Goal: Task Accomplishment & Management: Complete application form

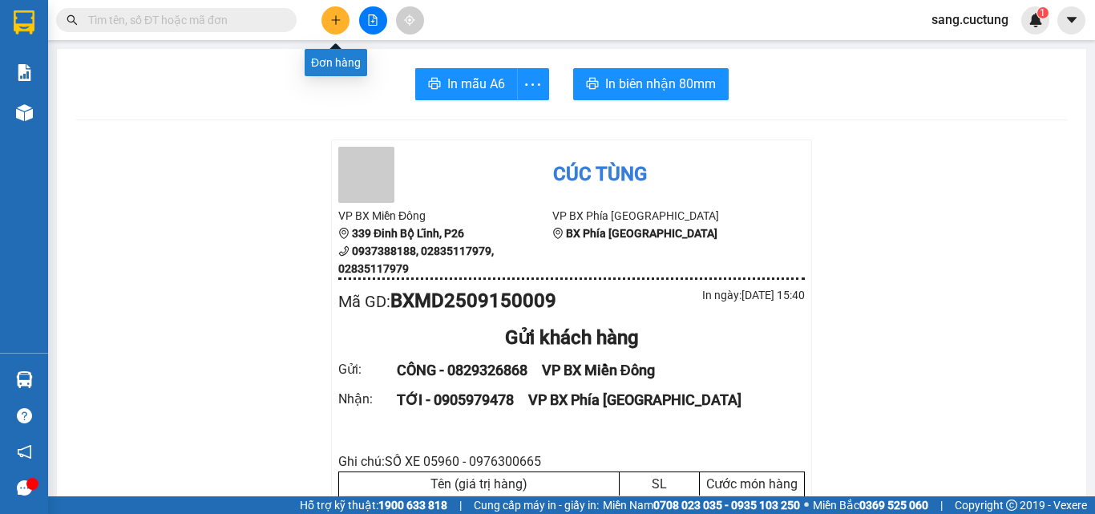
click at [338, 14] on button at bounding box center [335, 20] width 28 height 28
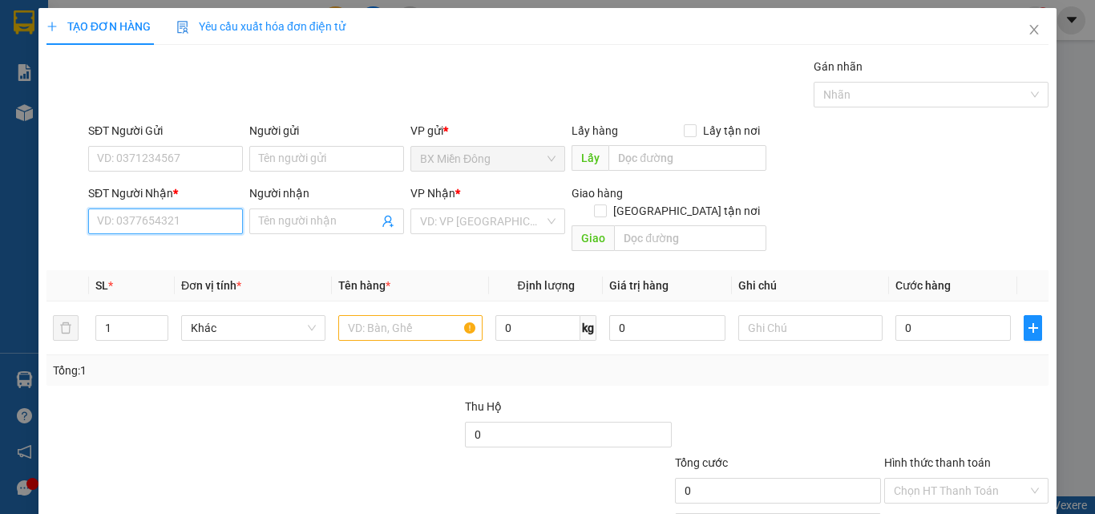
click at [194, 212] on input "SĐT Người Nhận *" at bounding box center [165, 221] width 155 height 26
click at [127, 216] on input "SĐT Người Nhận *" at bounding box center [165, 221] width 155 height 26
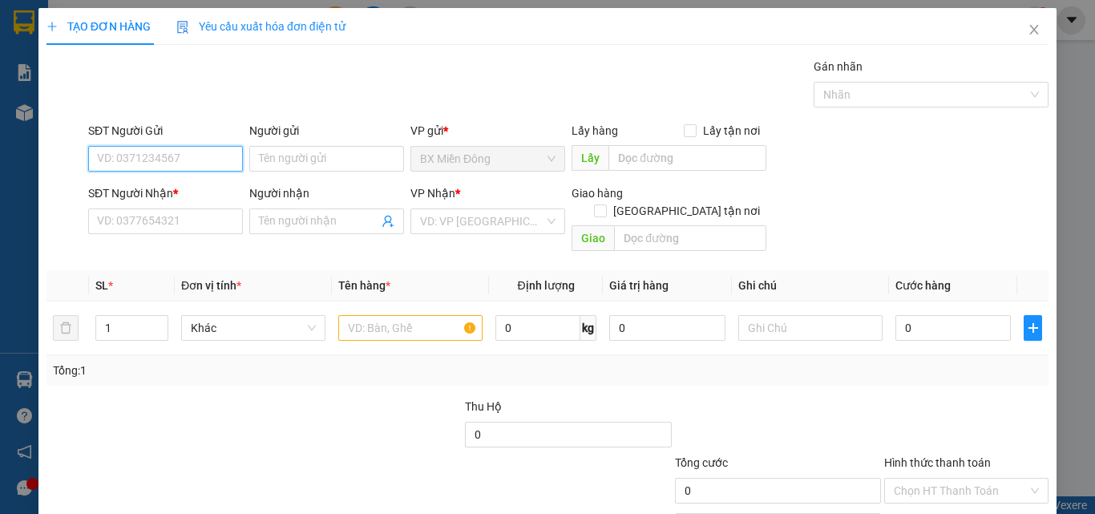
click at [149, 156] on input "SĐT Người Gửi" at bounding box center [165, 159] width 155 height 26
type input "0916567621"
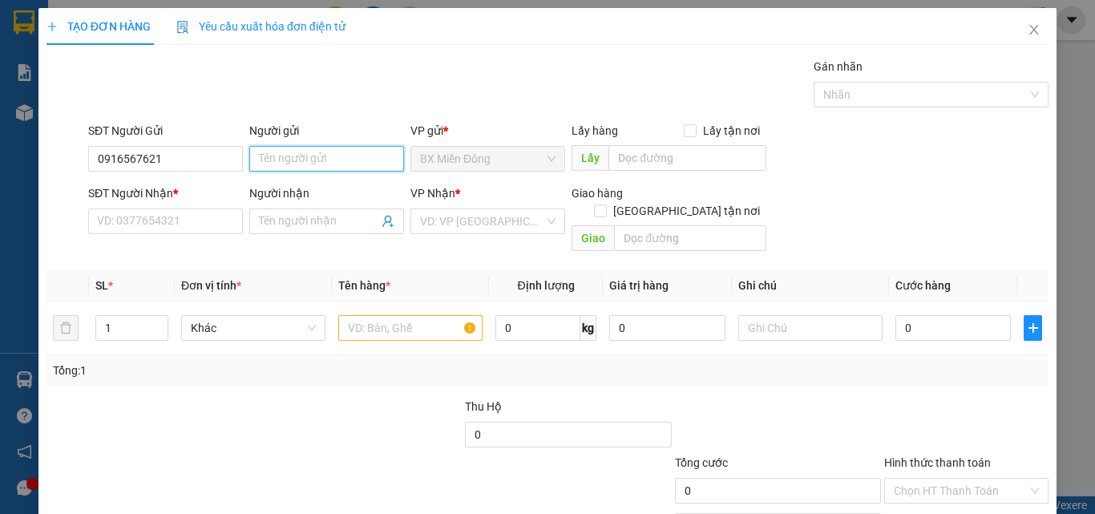
click at [295, 154] on input "Người gửi" at bounding box center [326, 159] width 155 height 26
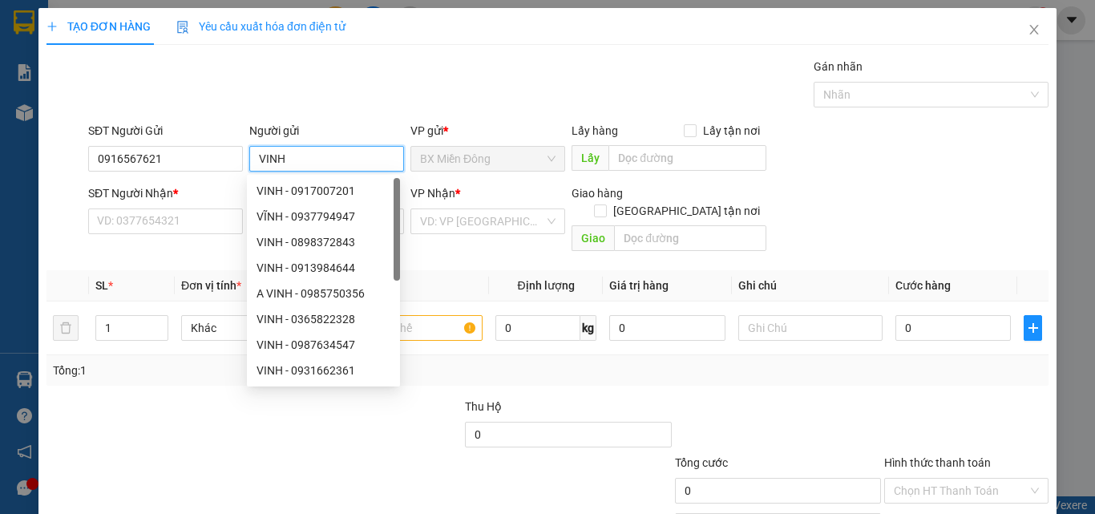
type input "VINH"
click at [564, 84] on div "Gán nhãn Nhãn" at bounding box center [568, 86] width 967 height 56
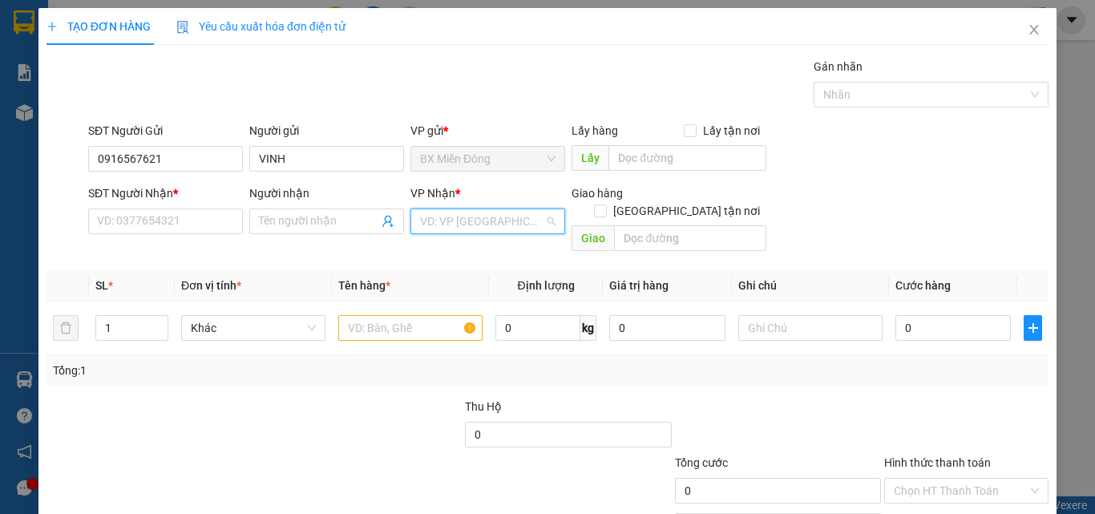
click at [524, 223] on input "search" at bounding box center [482, 221] width 124 height 24
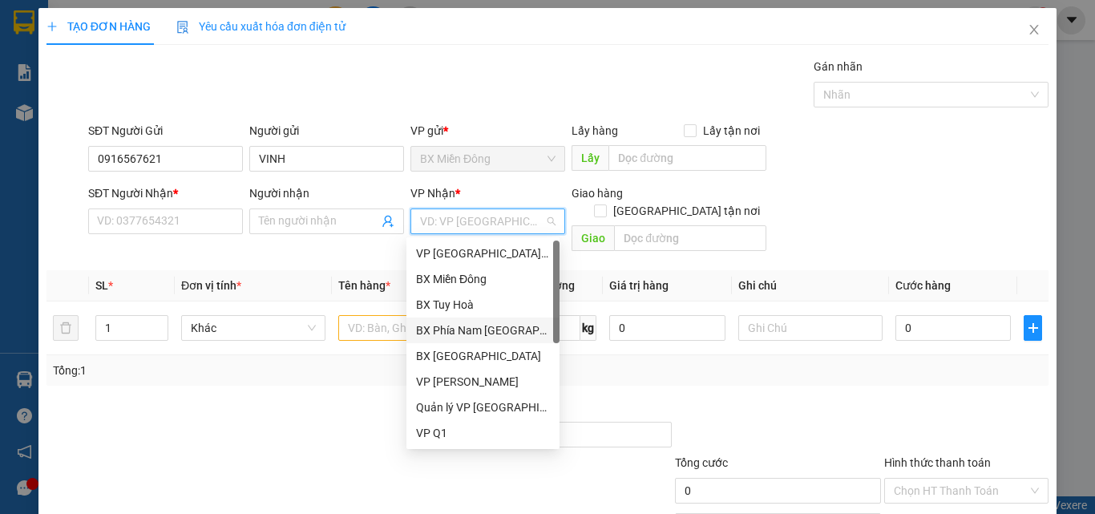
click at [488, 326] on div "BX Phía Nam [GEOGRAPHIC_DATA]" at bounding box center [483, 330] width 134 height 18
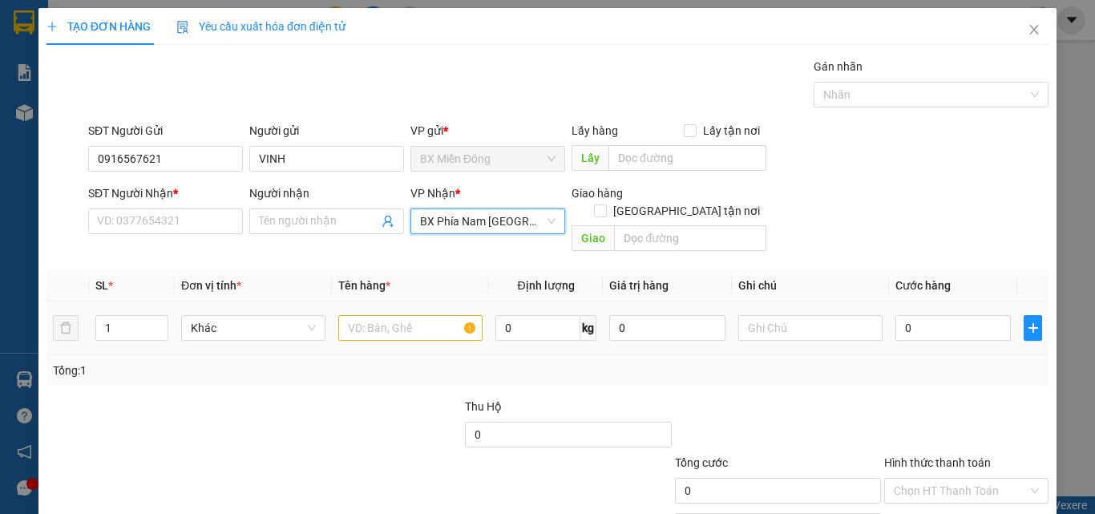
click at [427, 324] on div at bounding box center [410, 328] width 144 height 32
click at [409, 315] on input "text" at bounding box center [410, 328] width 144 height 26
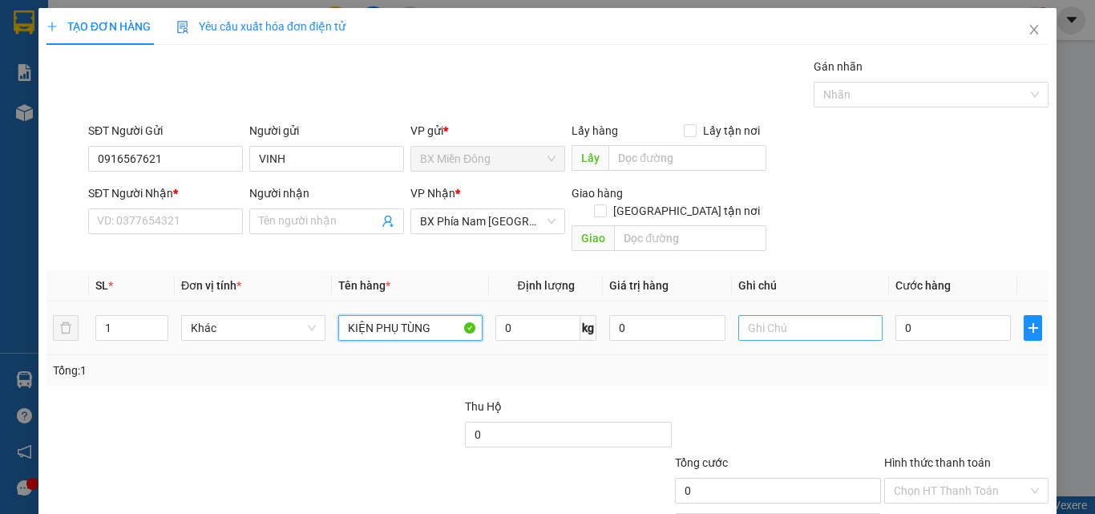
type input "KIỆN PHỤ TÙNG"
click at [790, 317] on input "text" at bounding box center [810, 328] width 144 height 26
type input "SỐ XE 05960 - 0976300665"
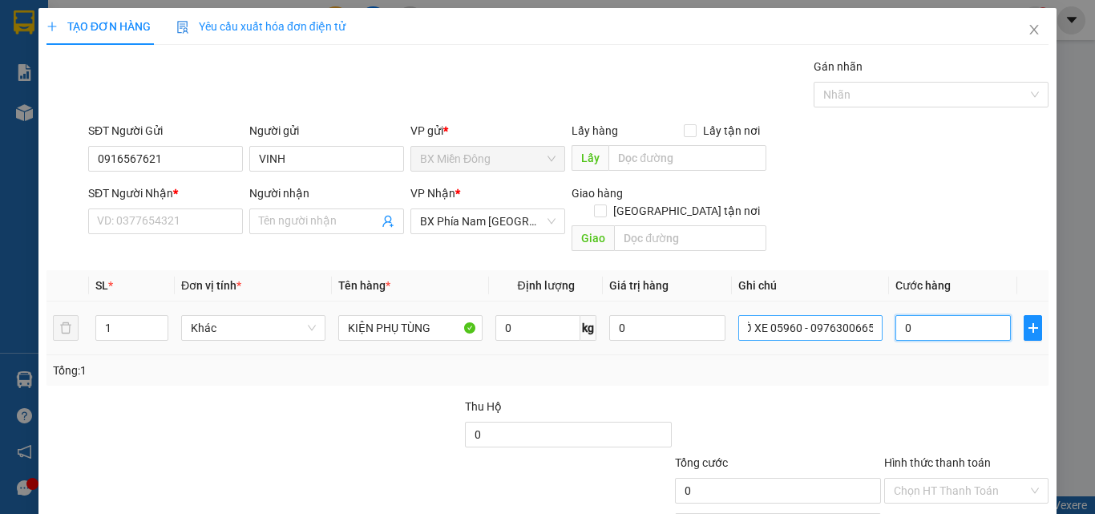
scroll to position [0, 0]
type input "2"
type input "20"
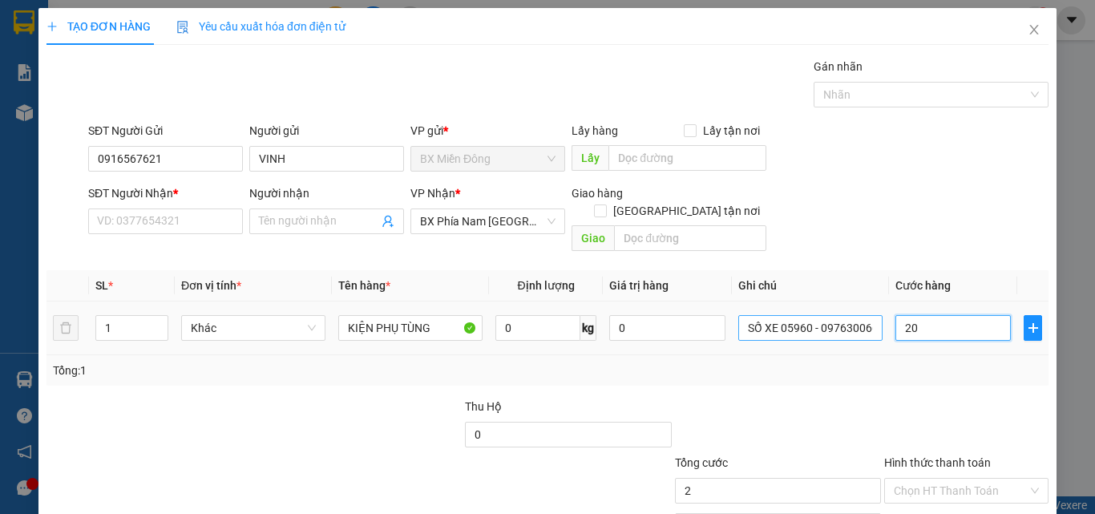
type input "20"
type input "200"
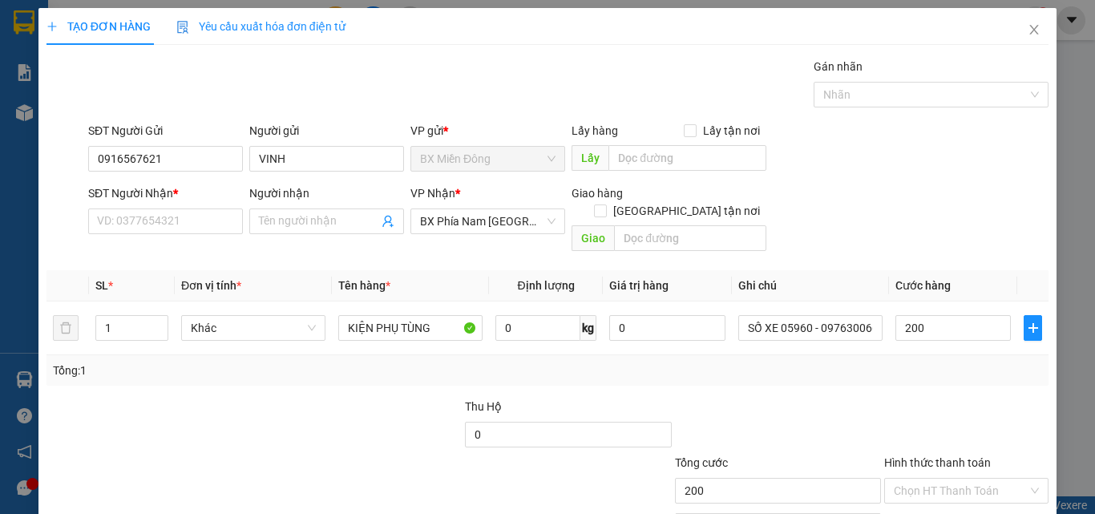
type input "200.000"
click at [826, 367] on div "Tổng: 1" at bounding box center [547, 370] width 1002 height 30
click at [147, 237] on div "SĐT Người Nhận * VD: 0377654321" at bounding box center [165, 212] width 155 height 56
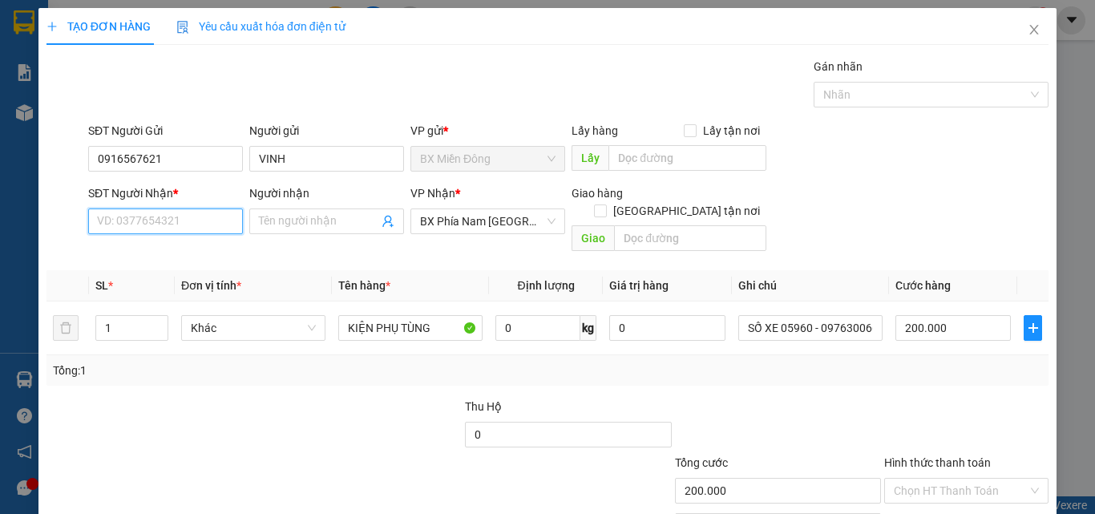
click at [147, 227] on input "SĐT Người Nhận *" at bounding box center [165, 221] width 155 height 26
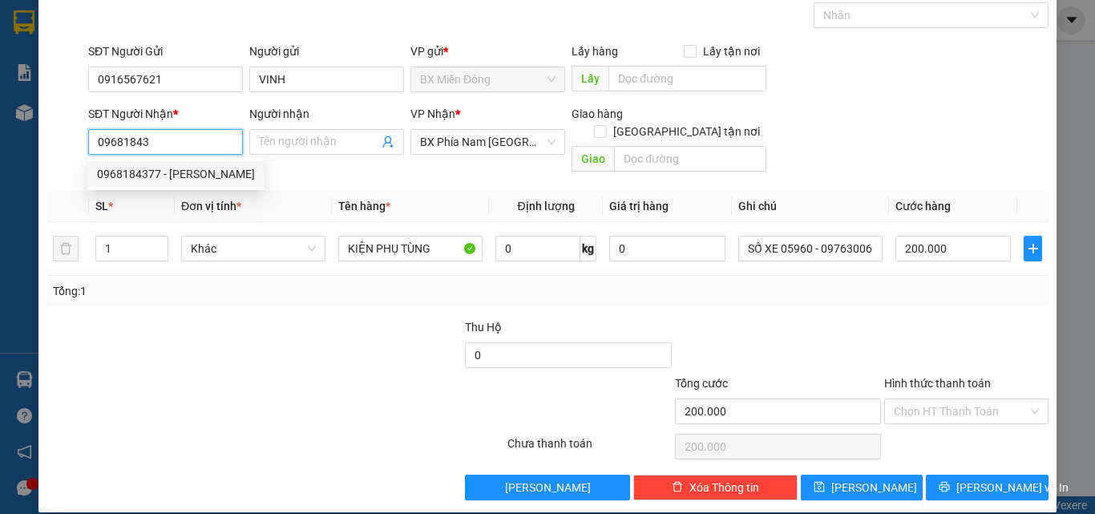
click at [136, 179] on div "0968184377 - [PERSON_NAME]" at bounding box center [176, 174] width 158 height 18
type input "0968184377"
type input "TƯỜNG"
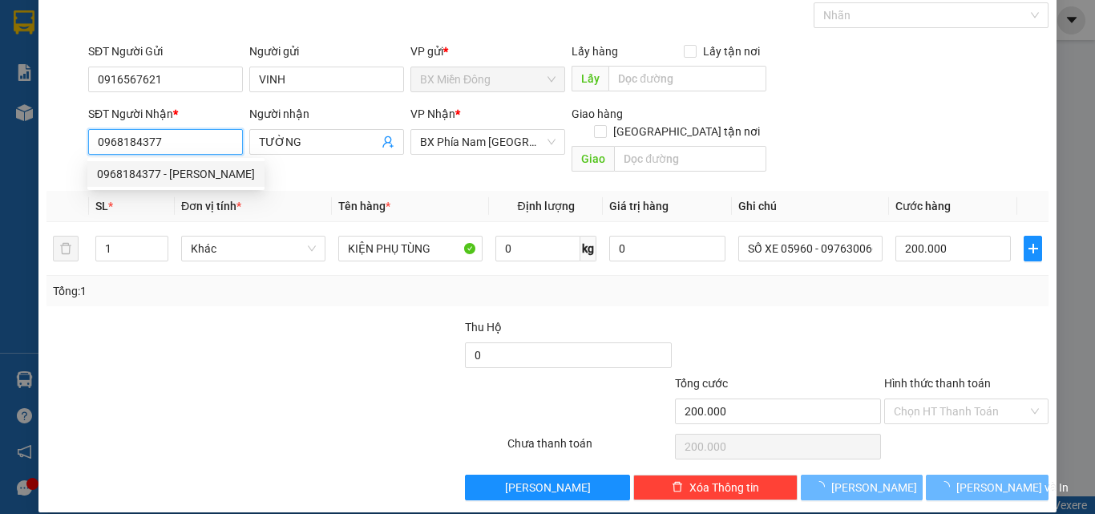
type input "70.000"
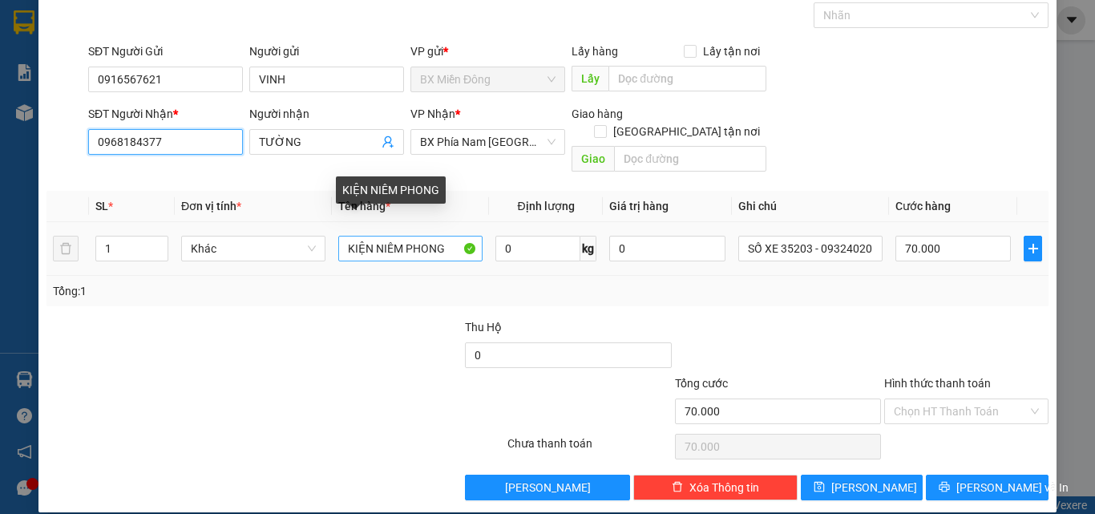
type input "0968184377"
drag, startPoint x: 378, startPoint y: 230, endPoint x: 543, endPoint y: 250, distance: 165.5
click at [543, 250] on tr "1 Khác KIỆN NIÊM PHONG 0 kg 0 SỐ XE 35203 - 0932402011 70.000" at bounding box center [547, 249] width 1002 height 54
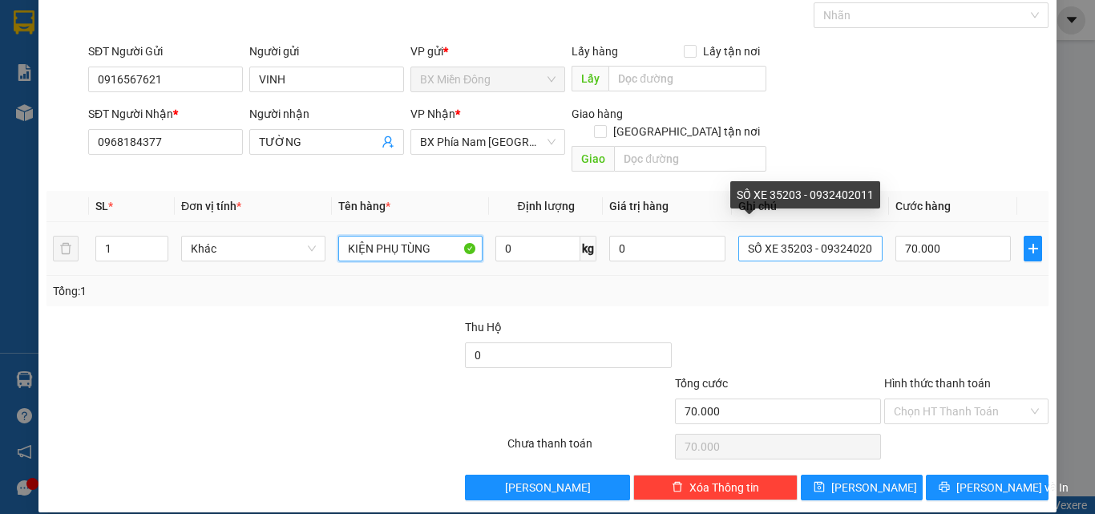
type input "KIỆN PHỤ TÙNG"
drag, startPoint x: 775, startPoint y: 229, endPoint x: 964, endPoint y: 272, distance: 193.9
click at [964, 272] on div "SL * Đơn vị tính * Tên hàng * Định lượng Giá trị hàng Ghi chú Cước hàng 1 Khác …" at bounding box center [547, 248] width 1002 height 115
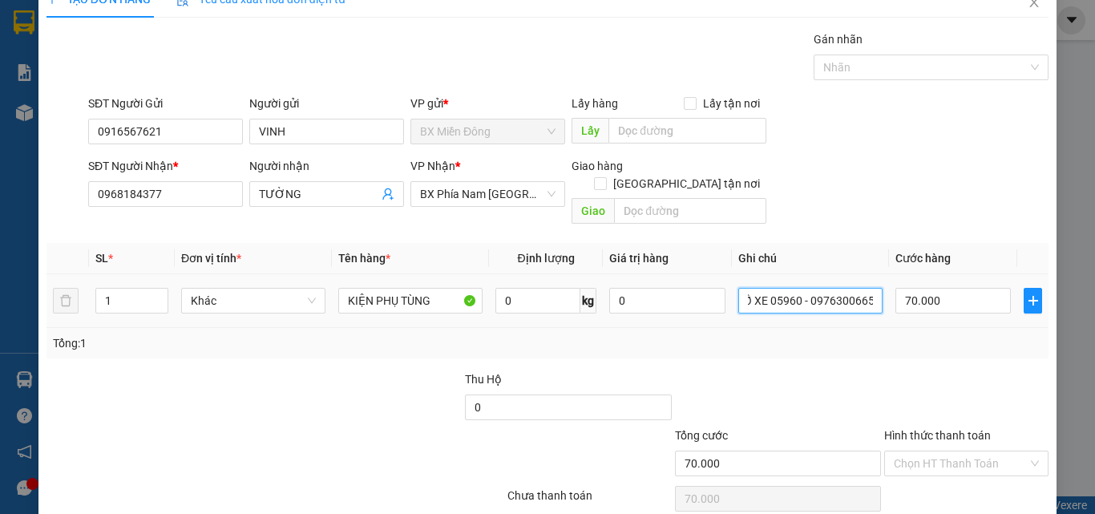
scroll to position [0, 0]
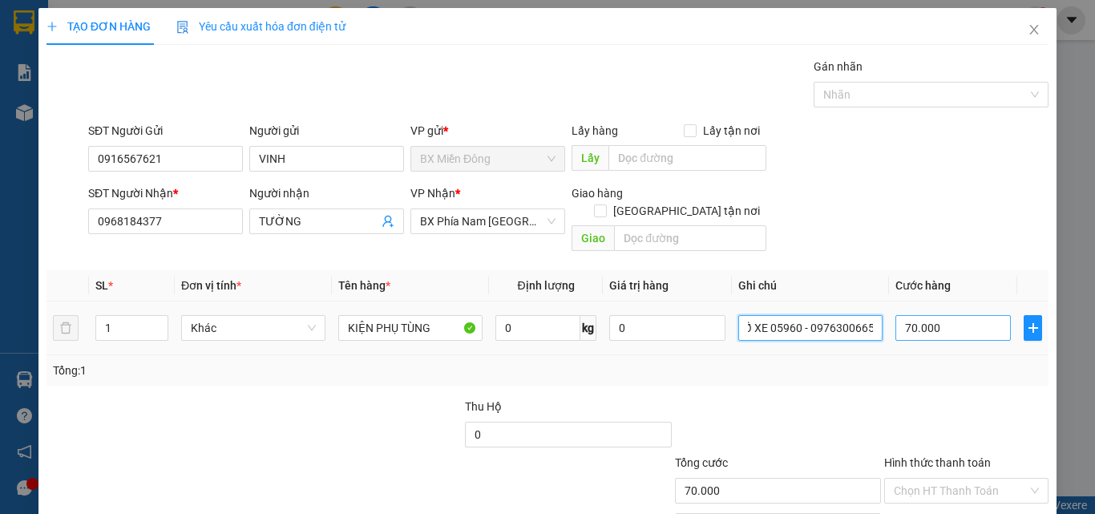
type input "SỐ XE 05960 - 0976300665"
click at [926, 315] on input "70.000" at bounding box center [952, 328] width 115 height 26
type input "2"
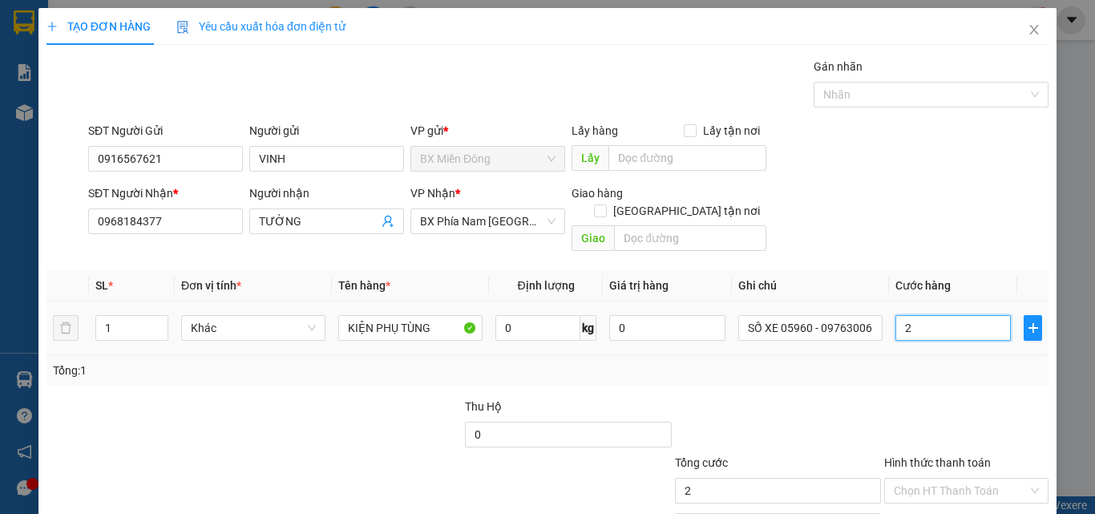
type input "20"
type input "200"
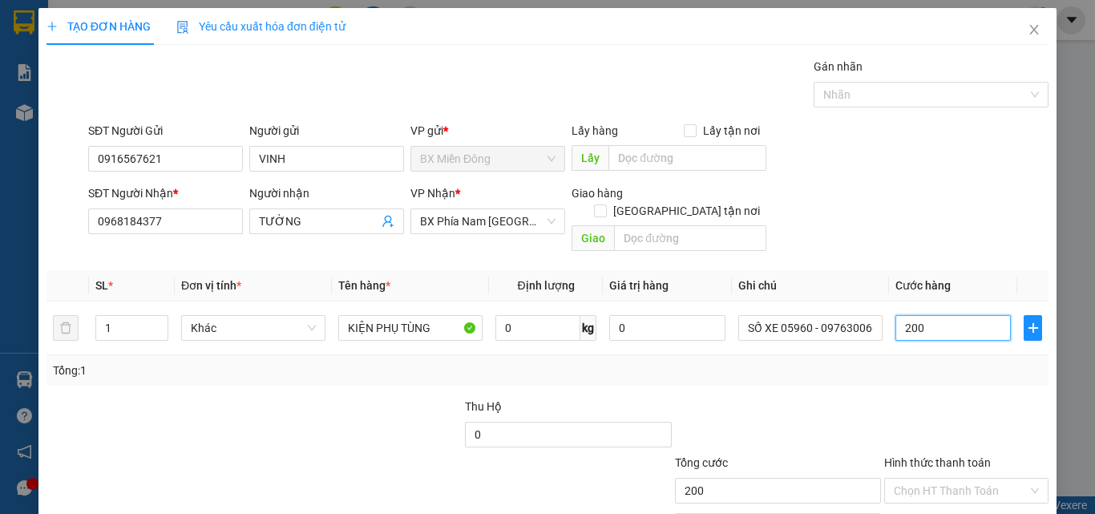
type input "200"
type input "200.000"
click at [926, 398] on div at bounding box center [967, 426] width 168 height 56
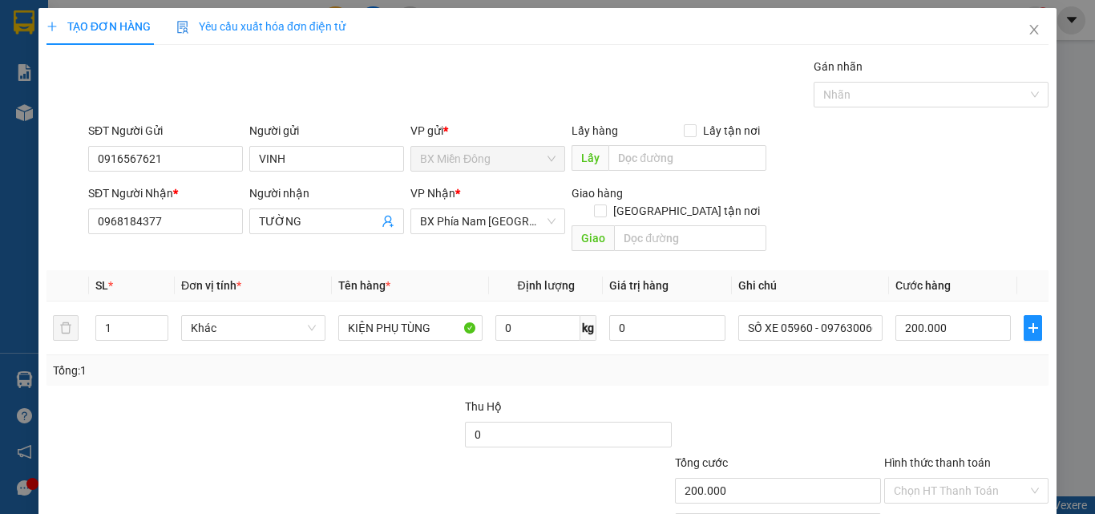
scroll to position [79, 0]
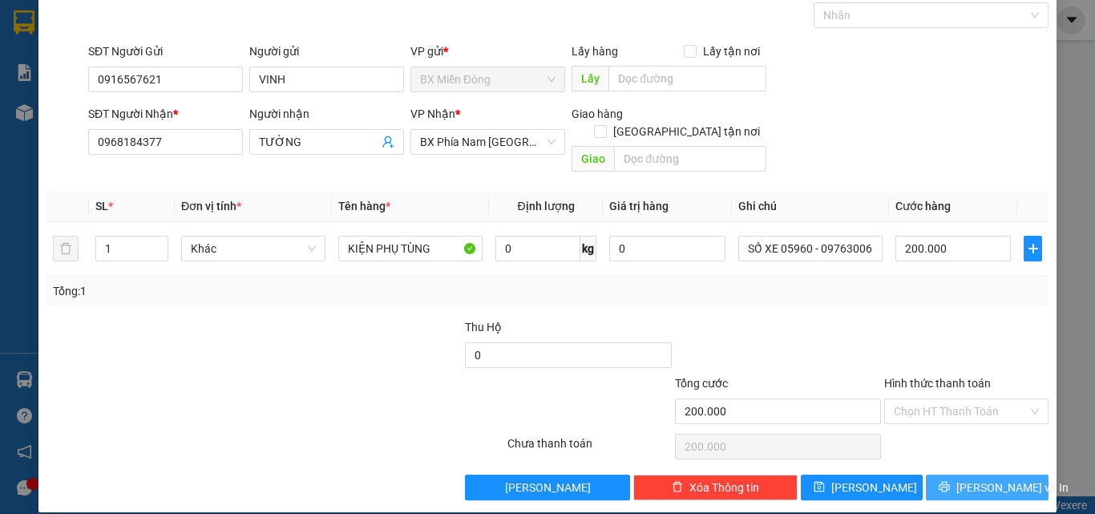
click at [966, 479] on span "[PERSON_NAME] và In" at bounding box center [1012, 488] width 112 height 18
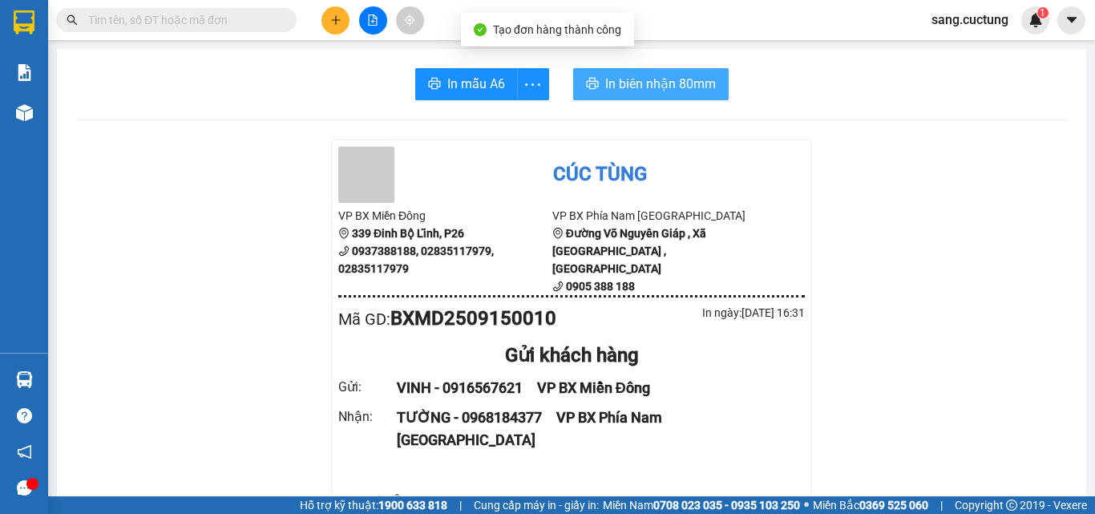
click at [622, 83] on span "In biên nhận 80mm" at bounding box center [660, 84] width 111 height 20
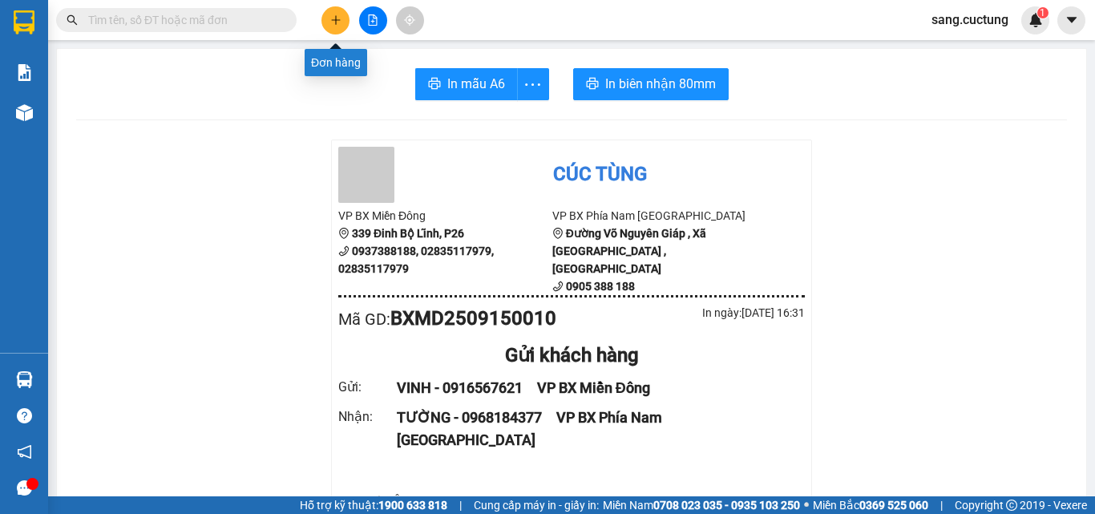
click at [336, 18] on icon "plus" at bounding box center [335, 19] width 1 height 9
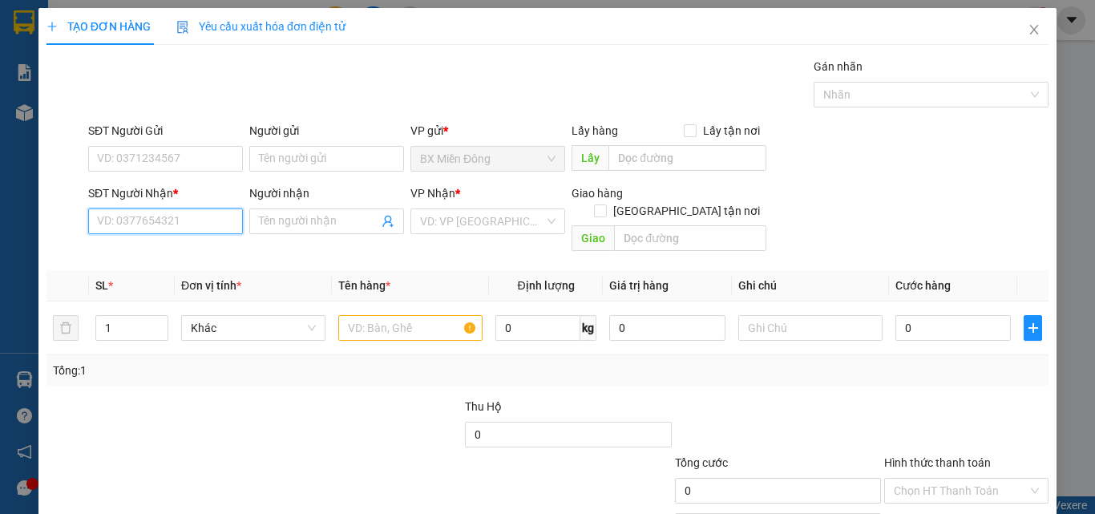
click at [123, 218] on input "SĐT Người Nhận *" at bounding box center [165, 221] width 155 height 26
type input "0938070789"
click at [322, 228] on input "Người nhận" at bounding box center [318, 221] width 119 height 18
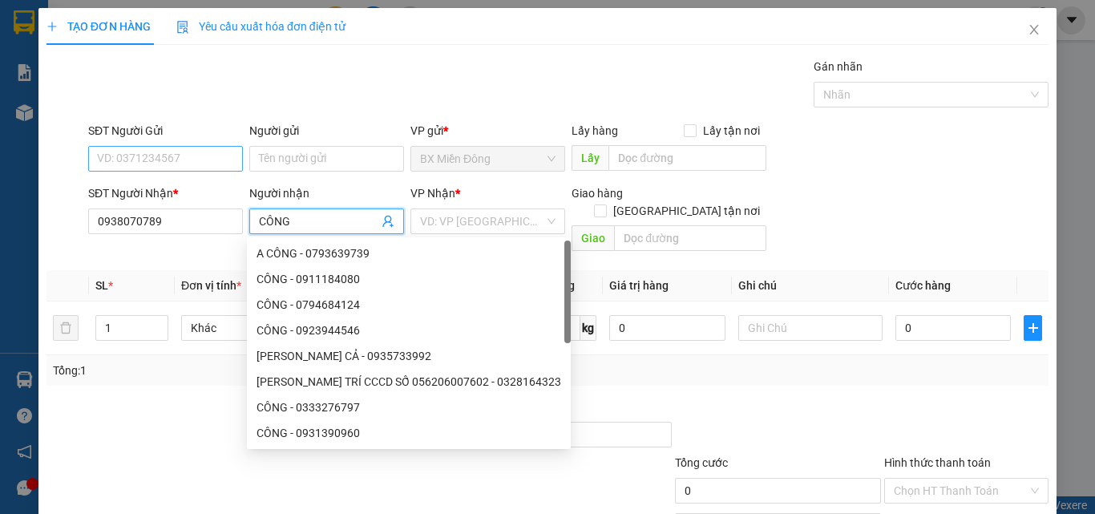
type input "CÔNG"
click at [141, 163] on input "SĐT Người Gửi" at bounding box center [165, 159] width 155 height 26
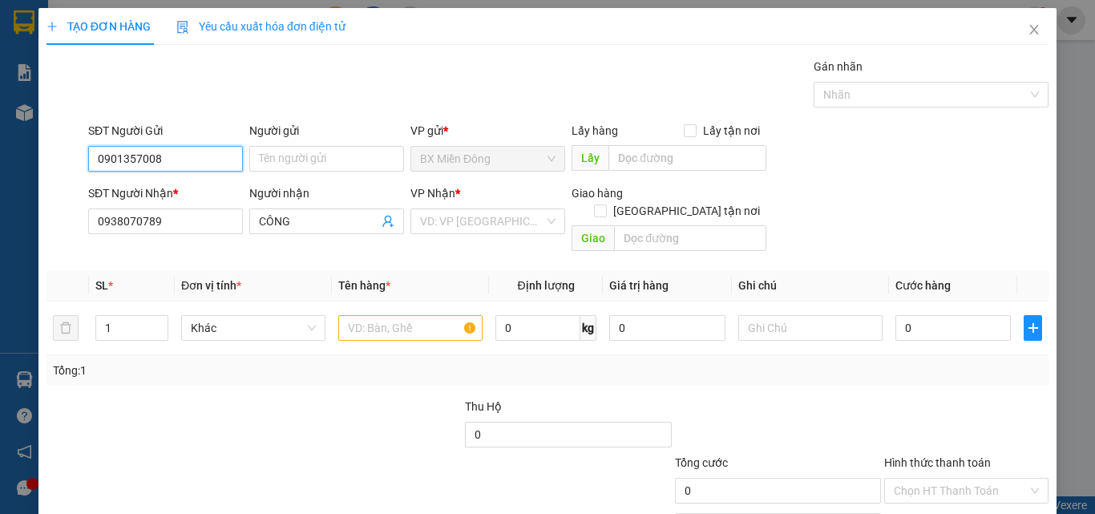
type input "0901357008"
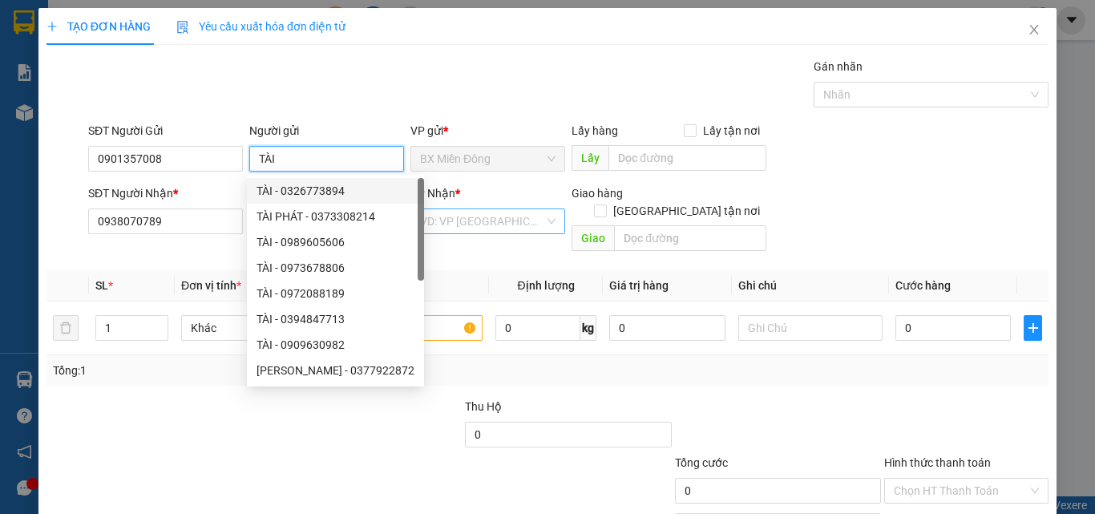
type input "TÀI"
click at [500, 230] on input "search" at bounding box center [482, 221] width 124 height 24
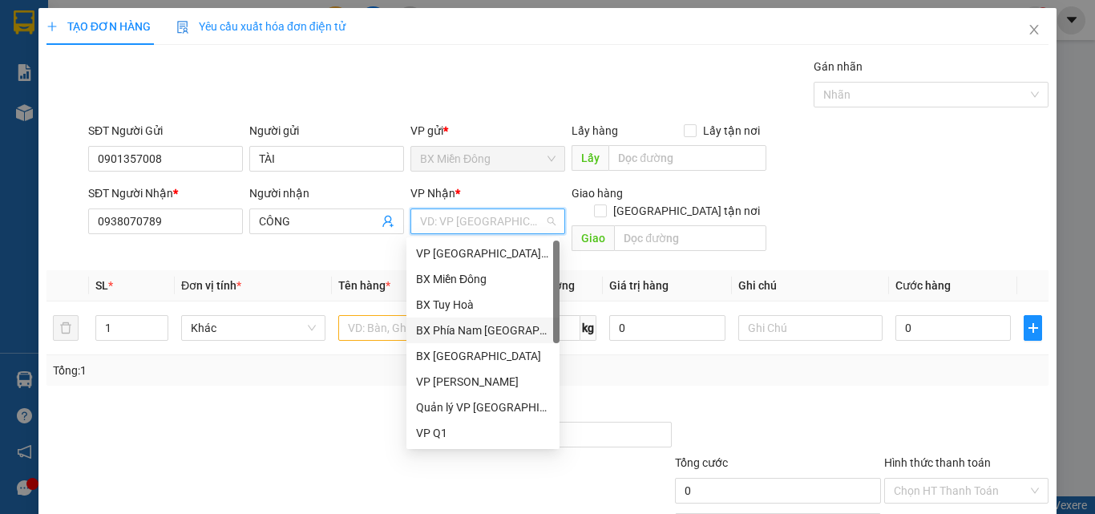
click at [506, 327] on div "BX Phía Nam [GEOGRAPHIC_DATA]" at bounding box center [483, 330] width 134 height 18
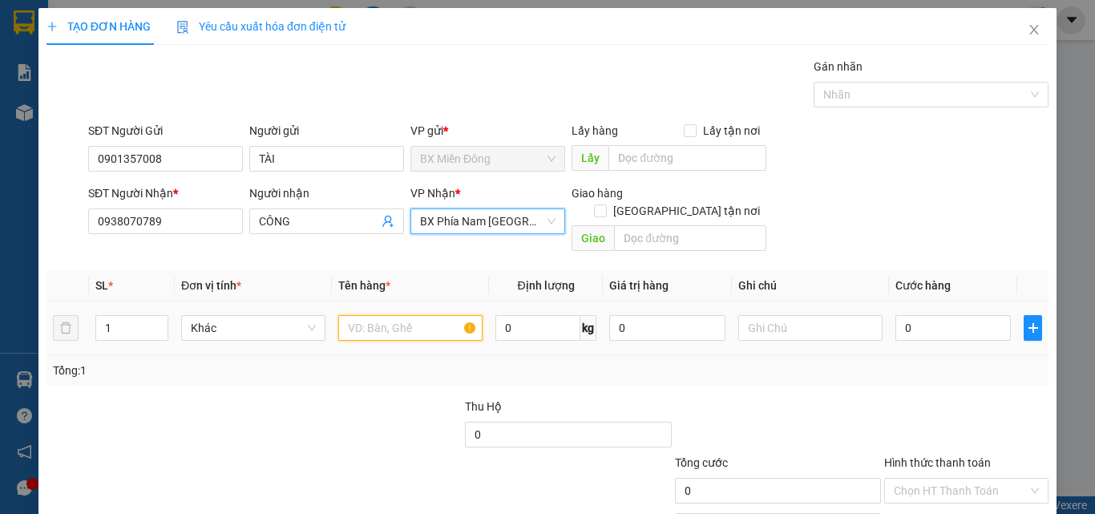
click at [372, 315] on input "text" at bounding box center [410, 328] width 144 height 26
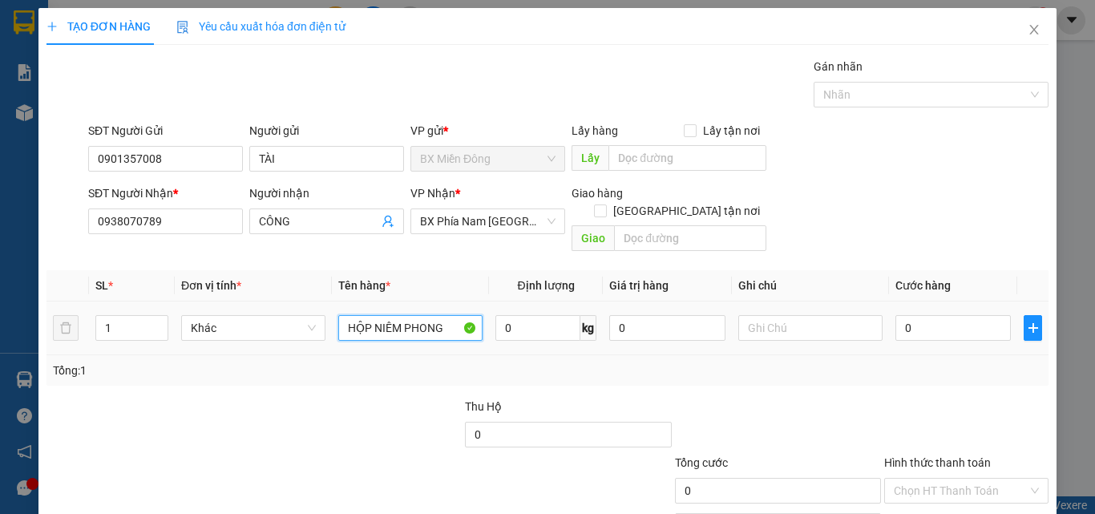
type input "HỘP NIÊM PHONG"
type input "SỐ XE 39554 - 0977818481"
type input "5"
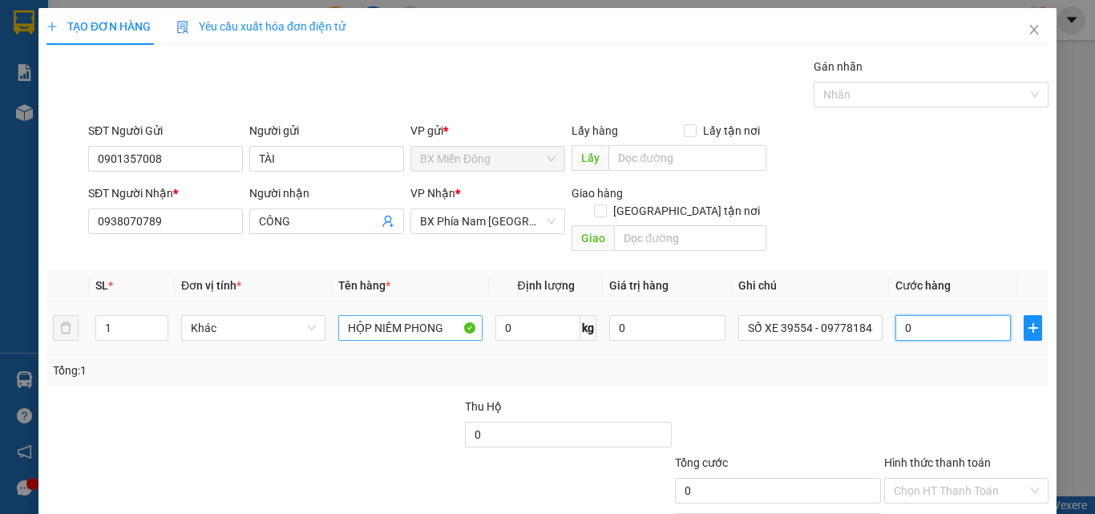
type input "5"
type input "50"
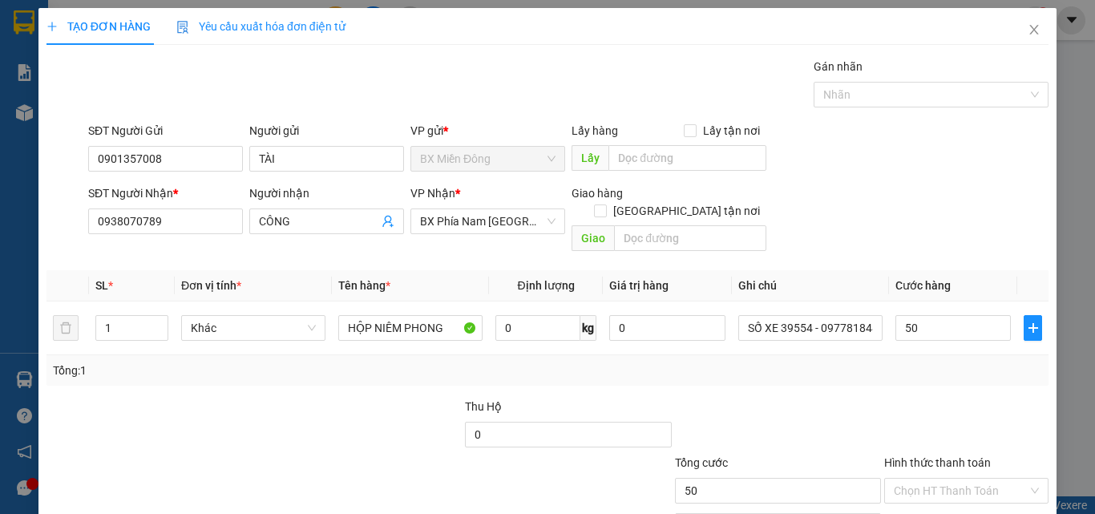
type input "50.000"
click at [705, 398] on div at bounding box center [777, 426] width 209 height 56
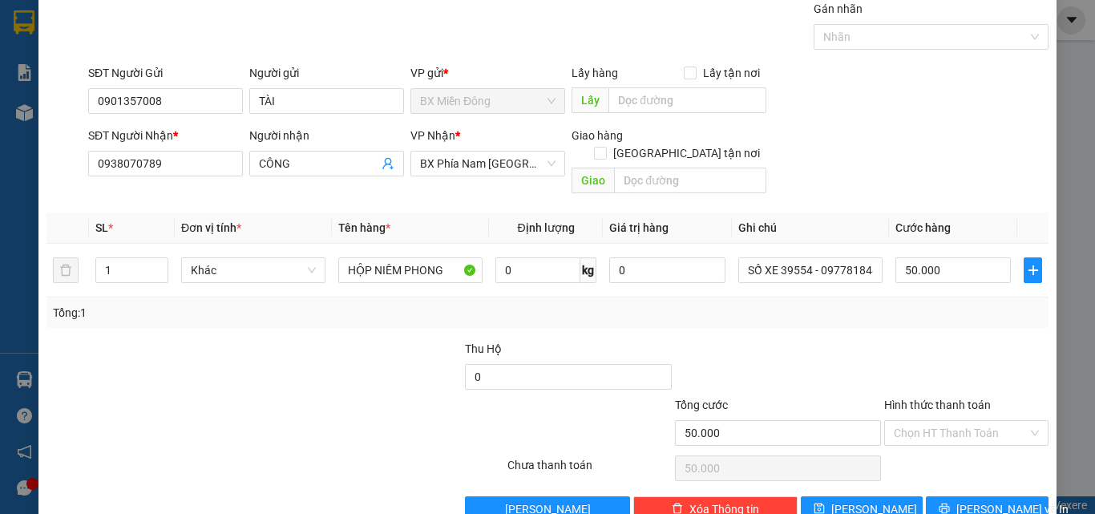
scroll to position [79, 0]
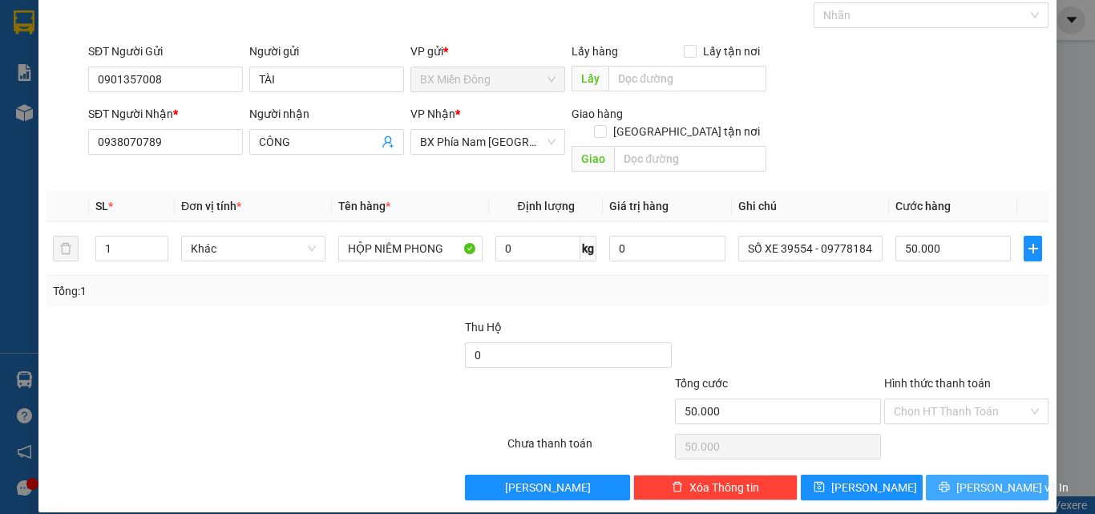
click at [963, 475] on button "[PERSON_NAME] và In" at bounding box center [987, 488] width 123 height 26
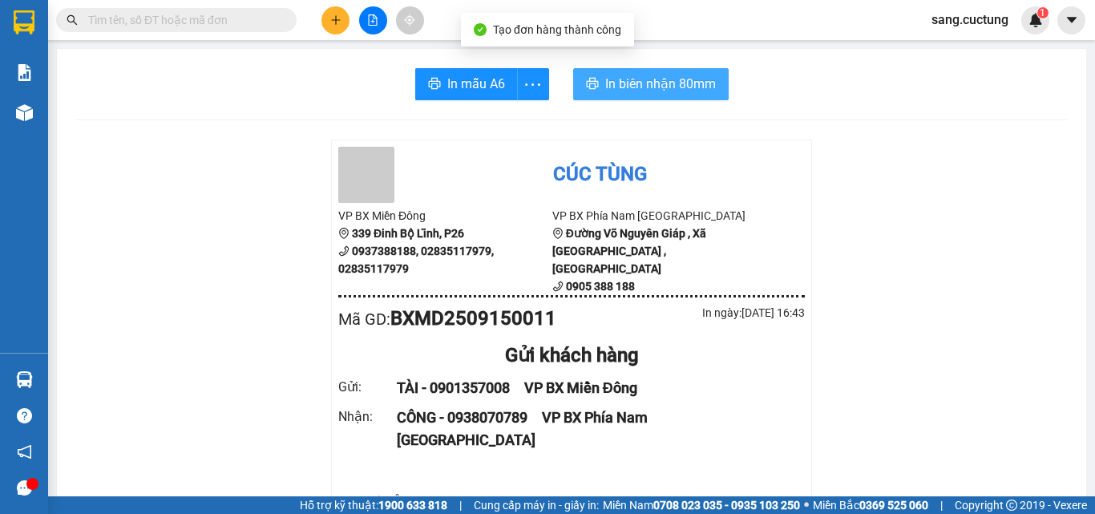
drag, startPoint x: 620, startPoint y: 61, endPoint x: 620, endPoint y: 82, distance: 20.9
click at [620, 82] on span "In biên nhận 80mm" at bounding box center [660, 84] width 111 height 20
